Goal: Obtain resource: Download file/media

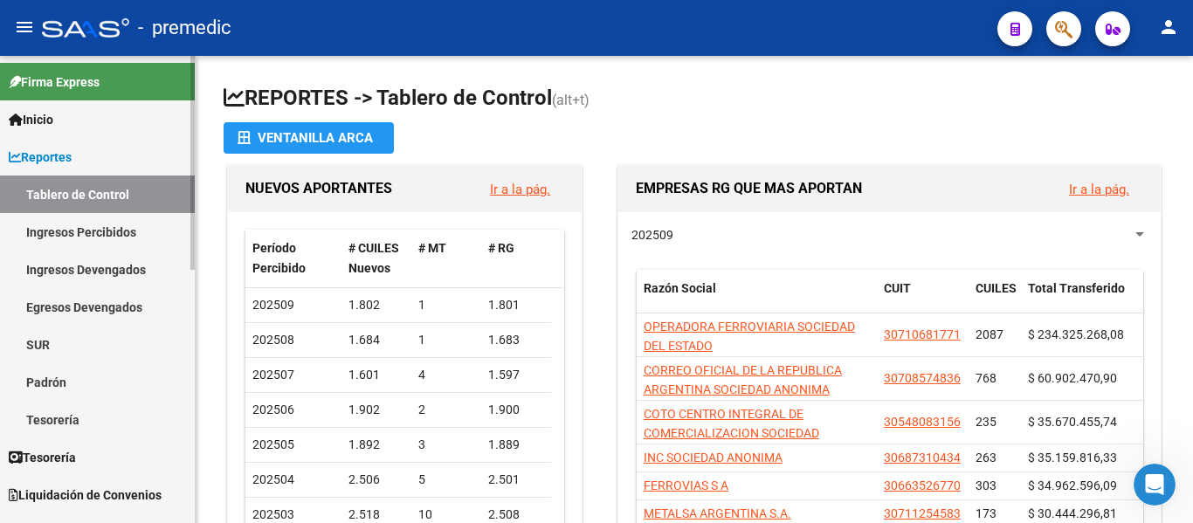
click at [73, 229] on link "Ingresos Percibidos" at bounding box center [97, 232] width 195 height 38
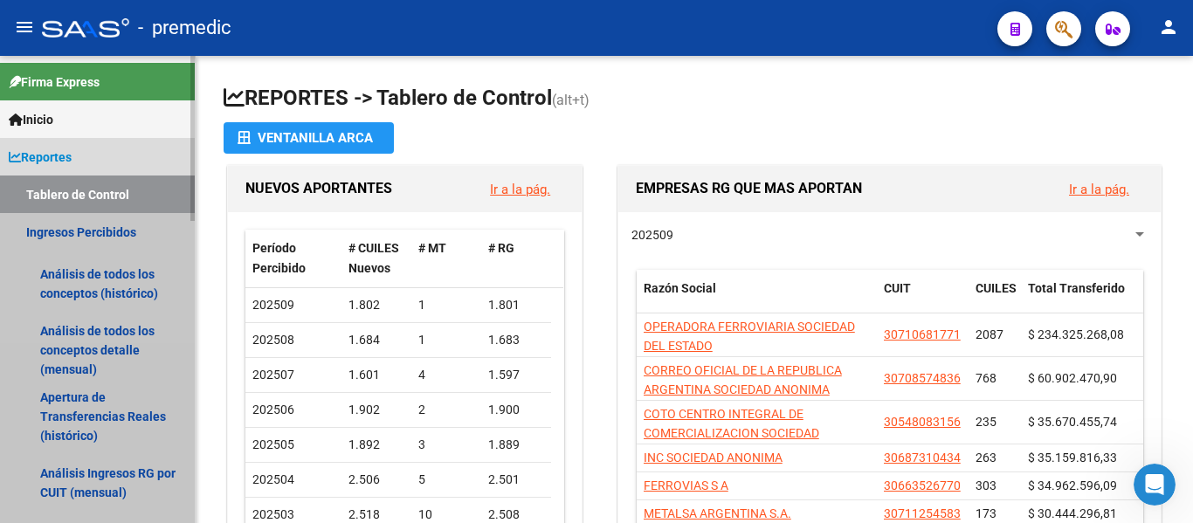
click at [93, 234] on link "Ingresos Percibidos" at bounding box center [97, 232] width 195 height 38
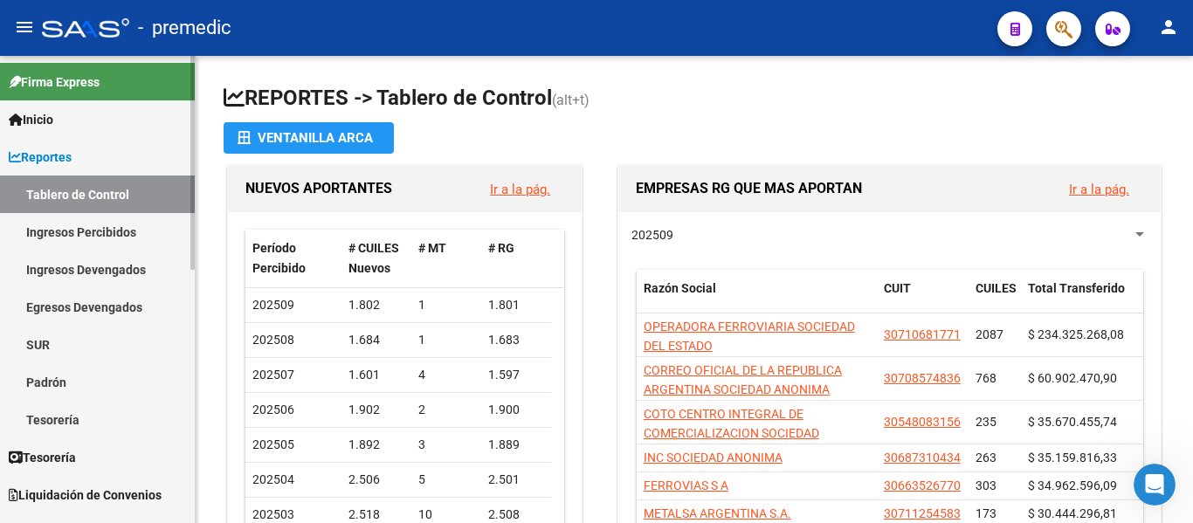
click at [86, 230] on link "Ingresos Percibidos" at bounding box center [97, 232] width 195 height 38
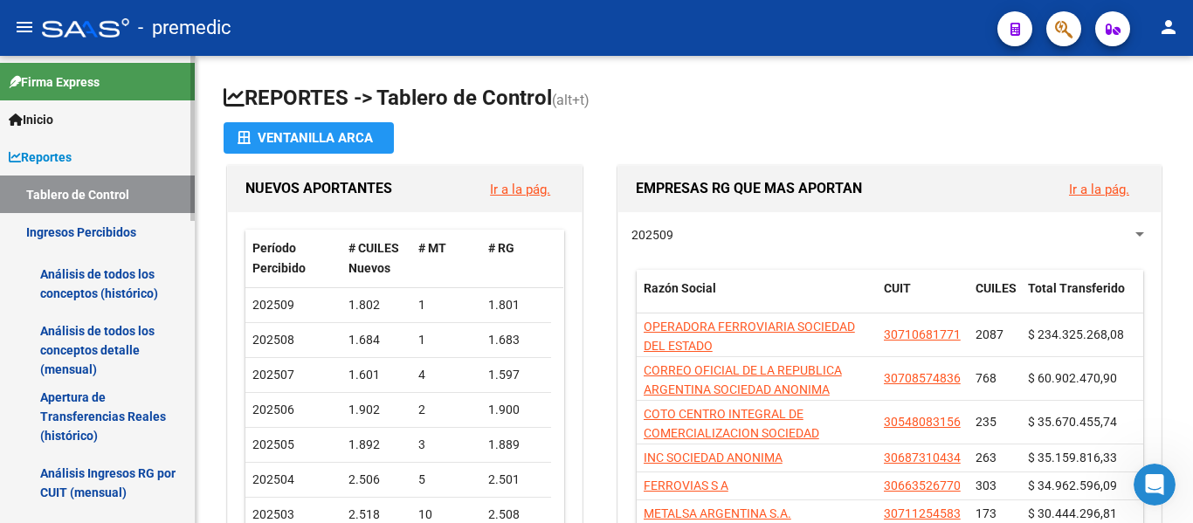
click at [74, 345] on link "Análisis de todos los conceptos detalle (mensual)" at bounding box center [97, 350] width 195 height 66
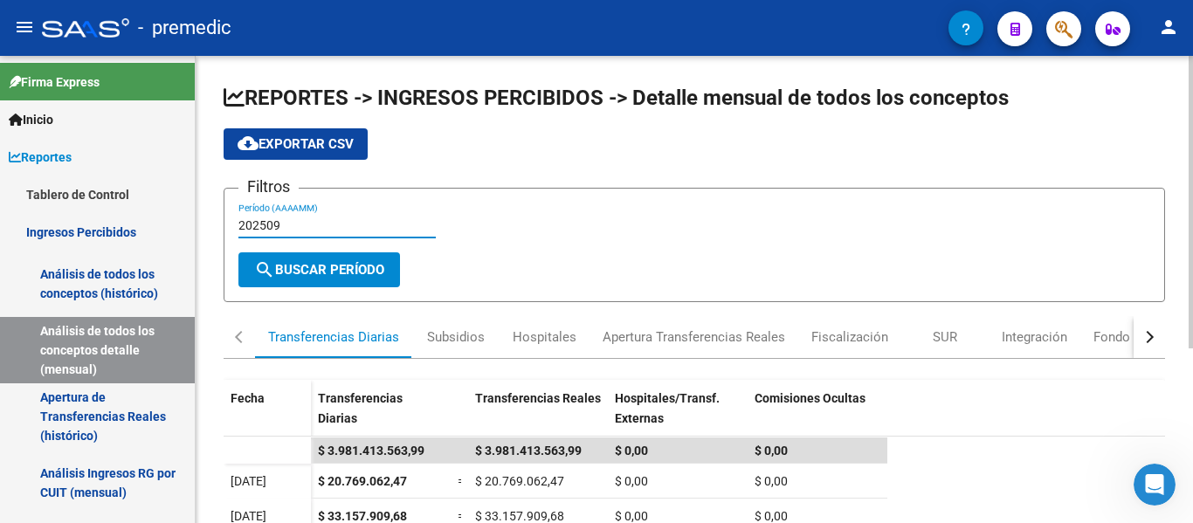
click at [333, 226] on input "202509" at bounding box center [336, 225] width 197 height 15
click at [307, 264] on span "search Buscar Período" at bounding box center [319, 270] width 130 height 16
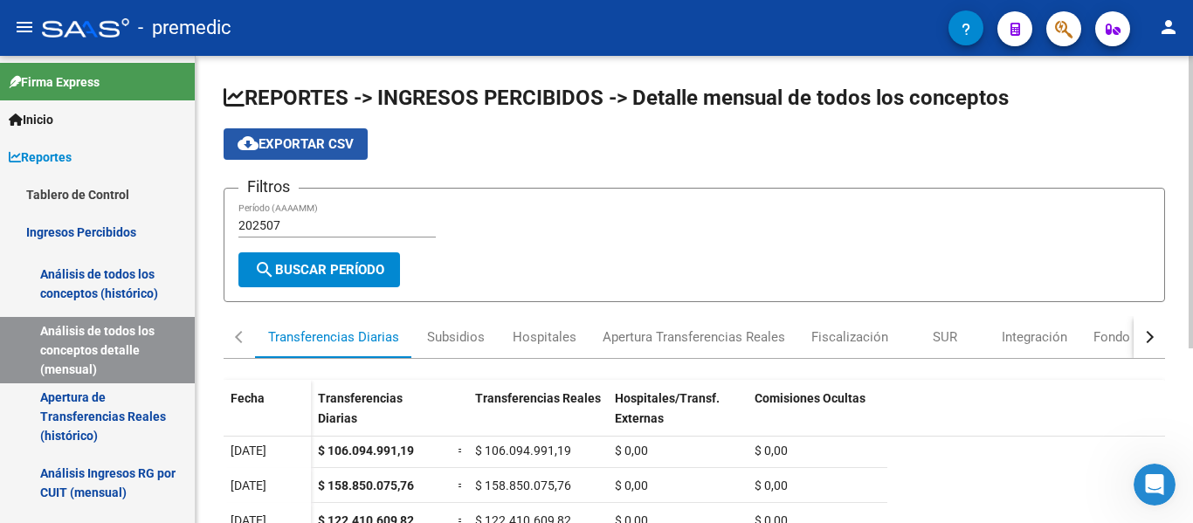
click at [309, 133] on button "cloud_download Exportar CSV" at bounding box center [296, 143] width 144 height 31
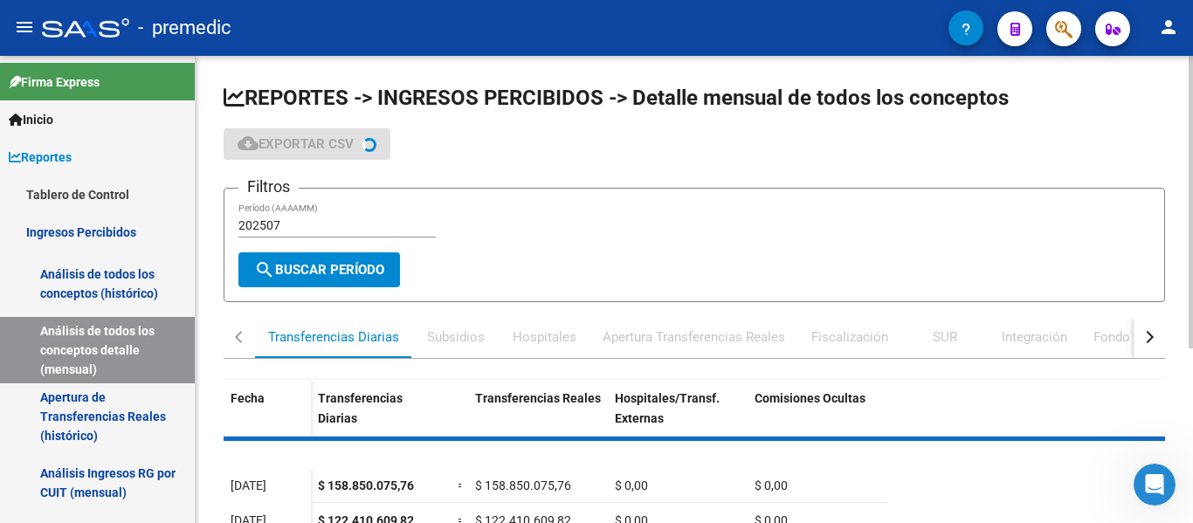
scroll to position [485, 0]
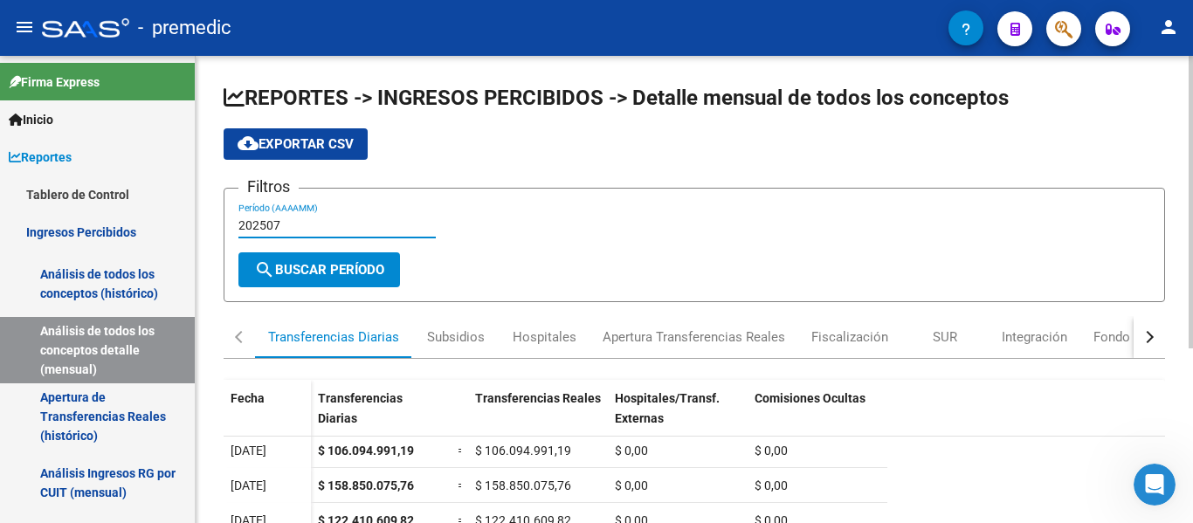
click at [320, 227] on input "202507" at bounding box center [336, 225] width 197 height 15
type input "202508"
click at [593, 250] on div "Filtros 202508 Período (AAAAMM)" at bounding box center [694, 228] width 912 height 50
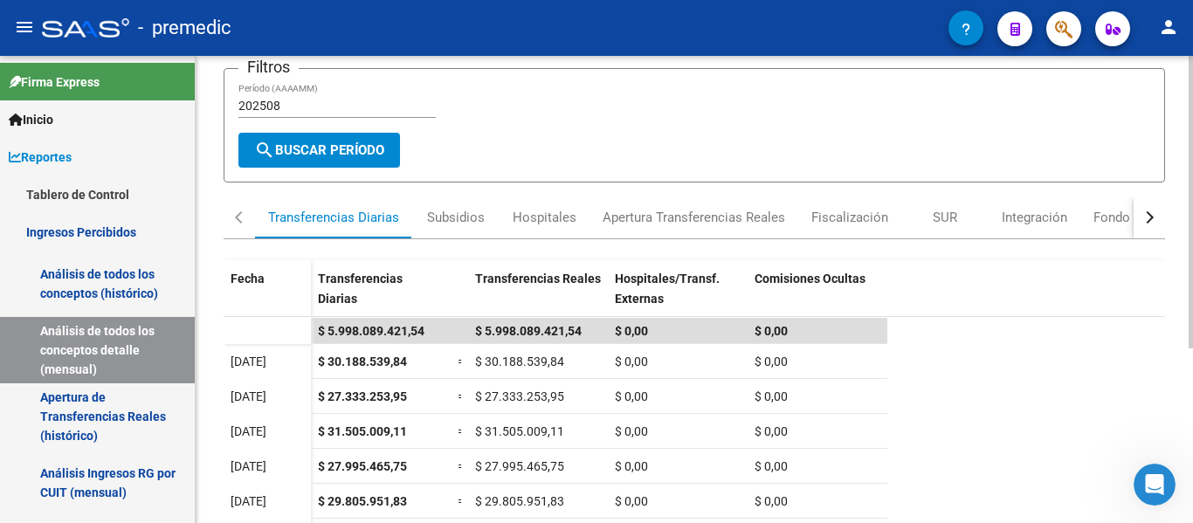
scroll to position [0, 0]
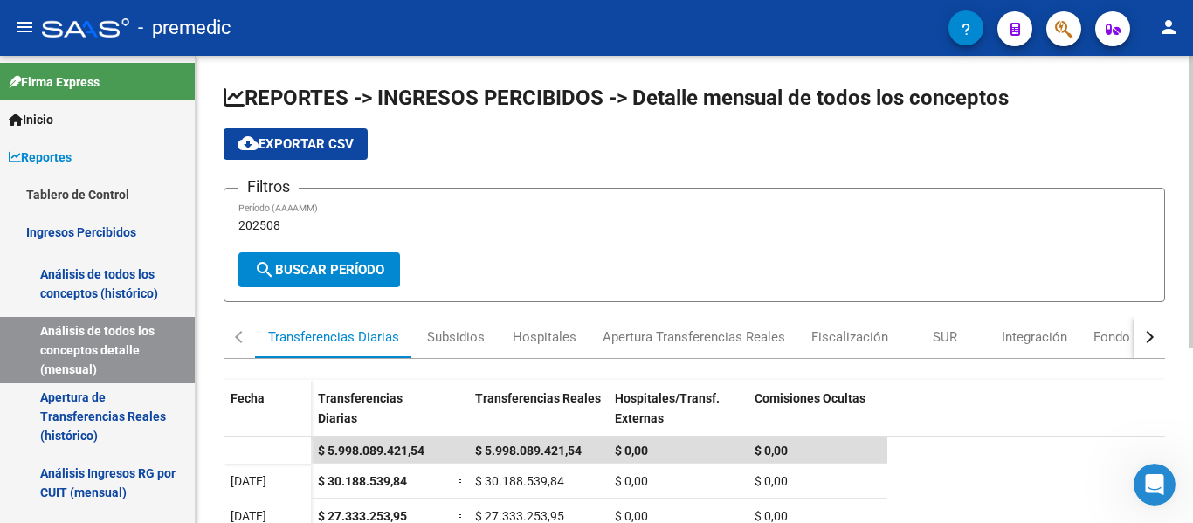
click at [363, 270] on span "search Buscar Período" at bounding box center [319, 270] width 130 height 16
click at [312, 129] on button "cloud_download Exportar CSV" at bounding box center [296, 143] width 144 height 31
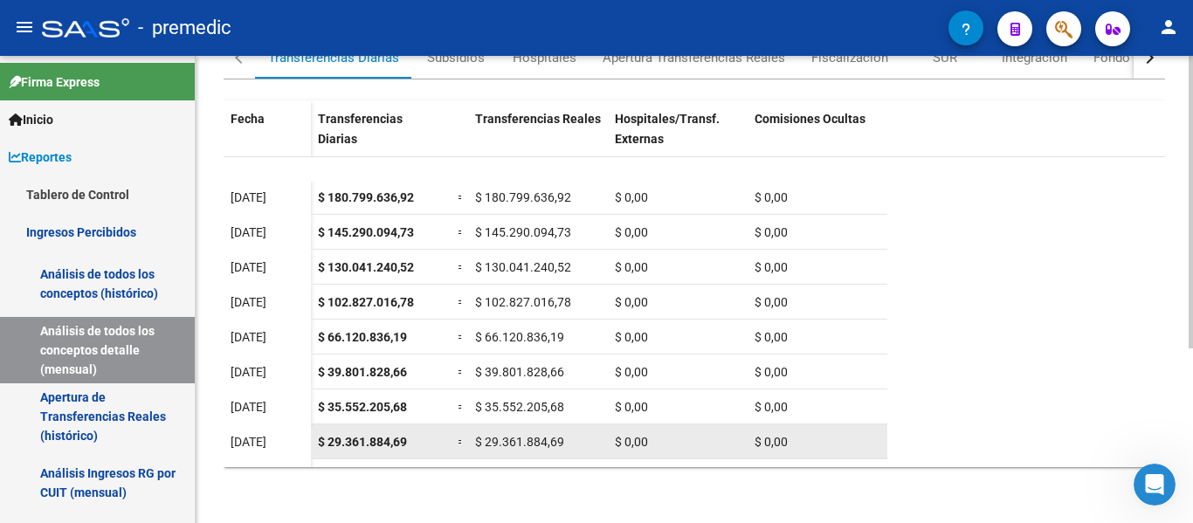
scroll to position [415, 0]
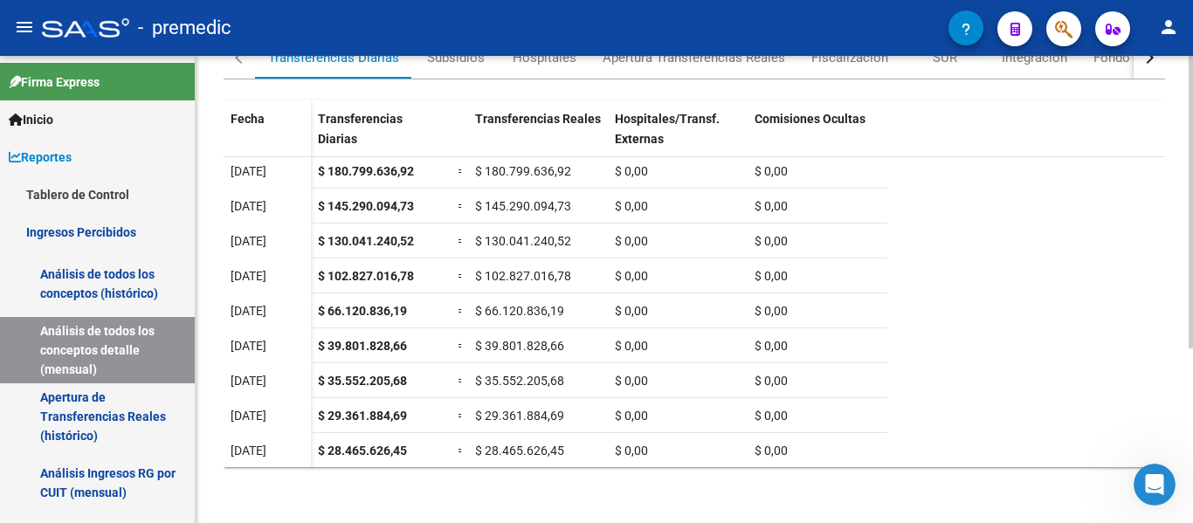
click at [555, 493] on div "REPORTES -> INGRESOS PERCIBIDOS -> Detalle mensual de todos los conceptos cloud…" at bounding box center [694, 149] width 997 height 747
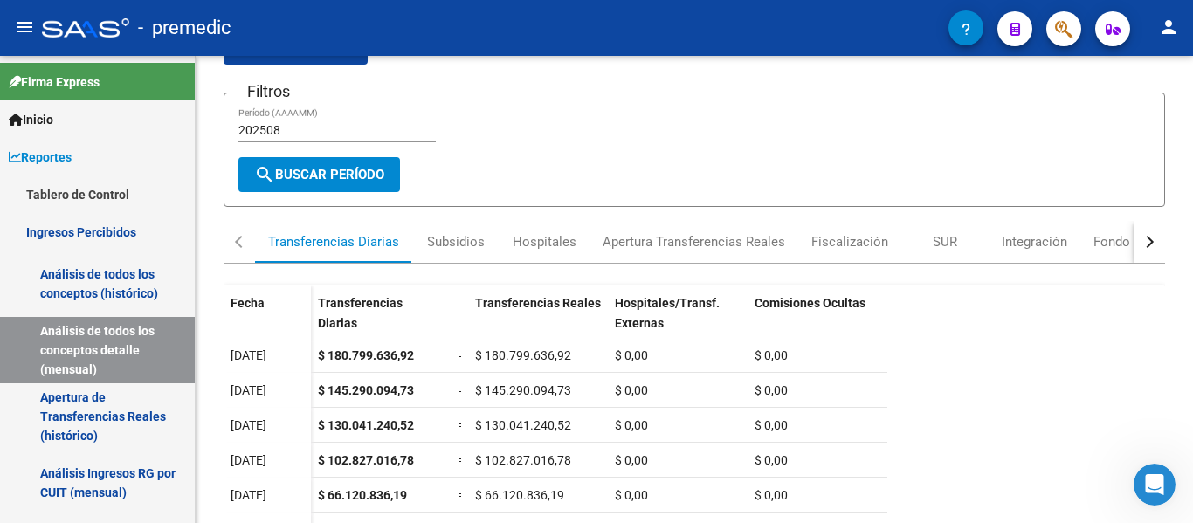
scroll to position [0, 0]
